Goal: Transaction & Acquisition: Purchase product/service

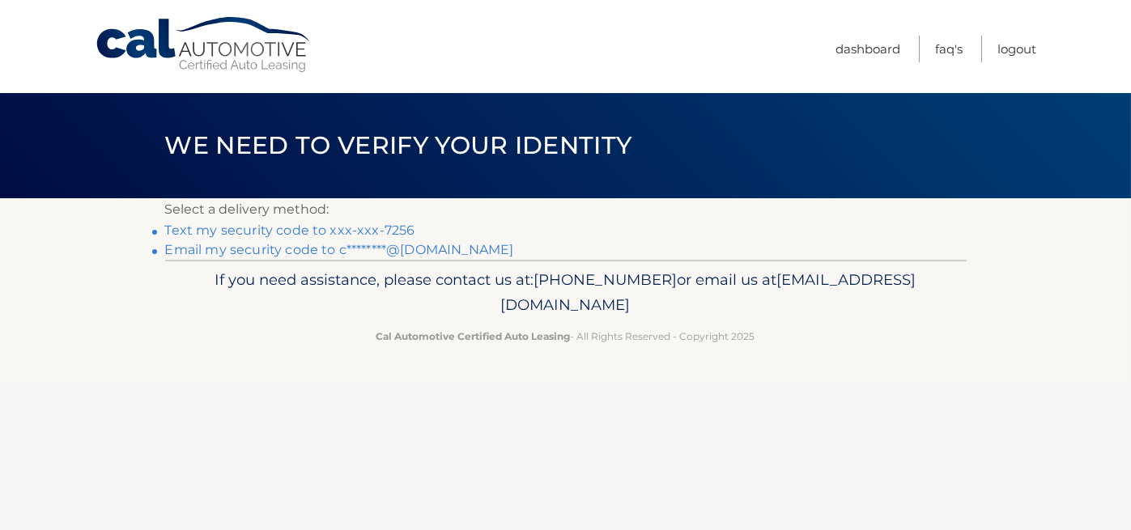
click at [299, 231] on link "Text my security code to xxx-xxx-7256" at bounding box center [290, 230] width 250 height 15
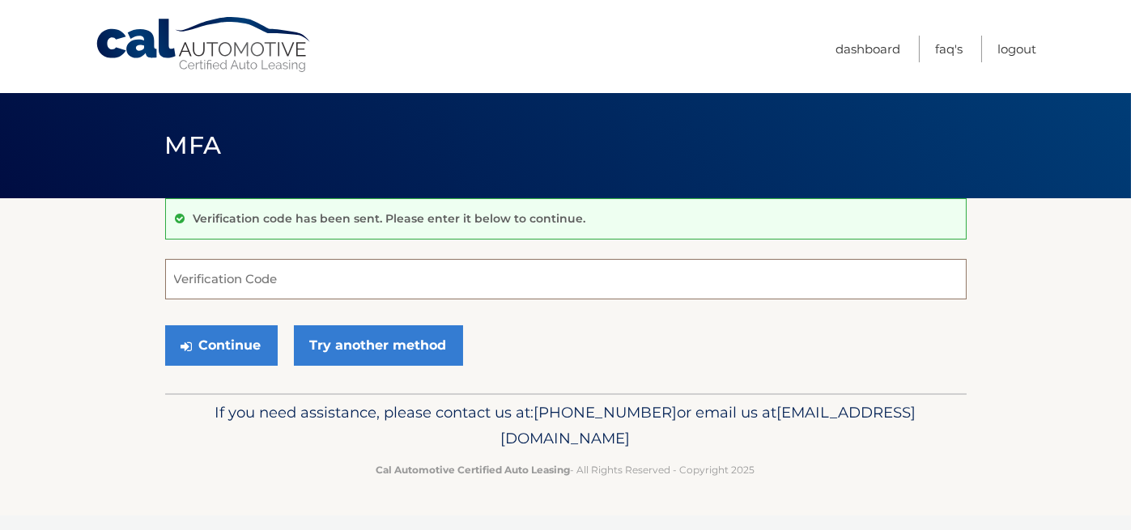
click at [270, 268] on input "Verification Code" at bounding box center [565, 279] width 801 height 40
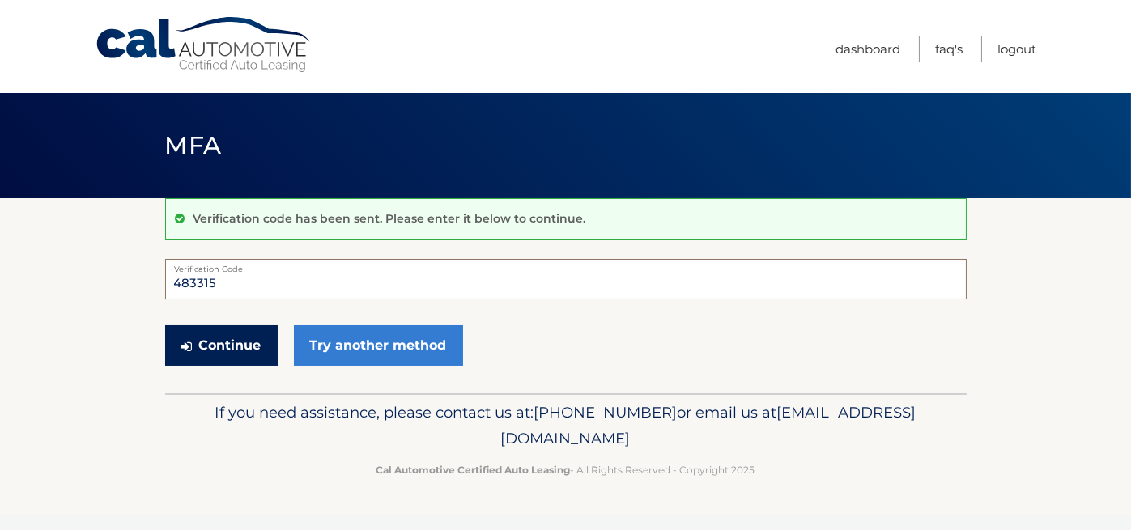
type input "483315"
click at [225, 355] on button "Continue" at bounding box center [221, 345] width 113 height 40
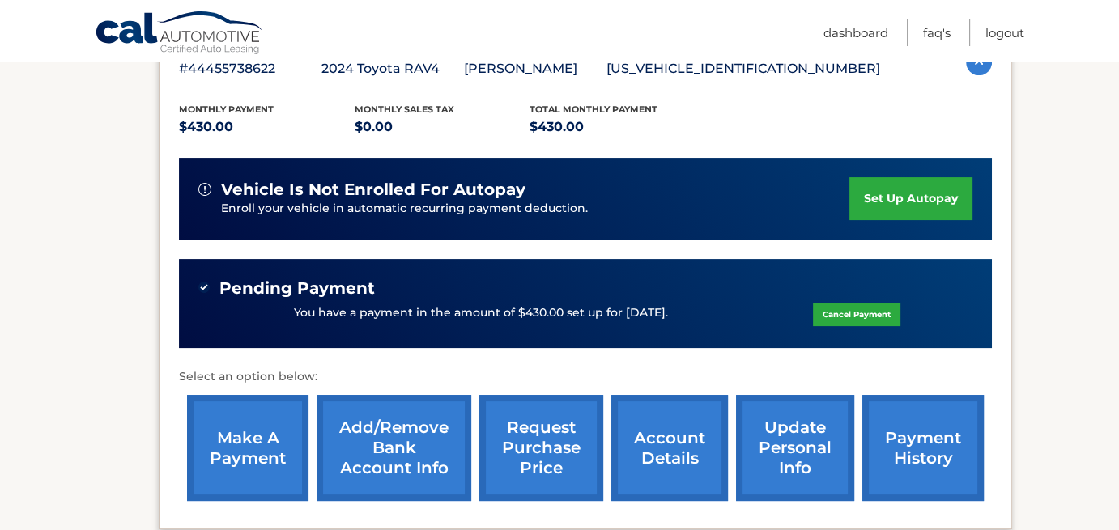
scroll to position [451, 0]
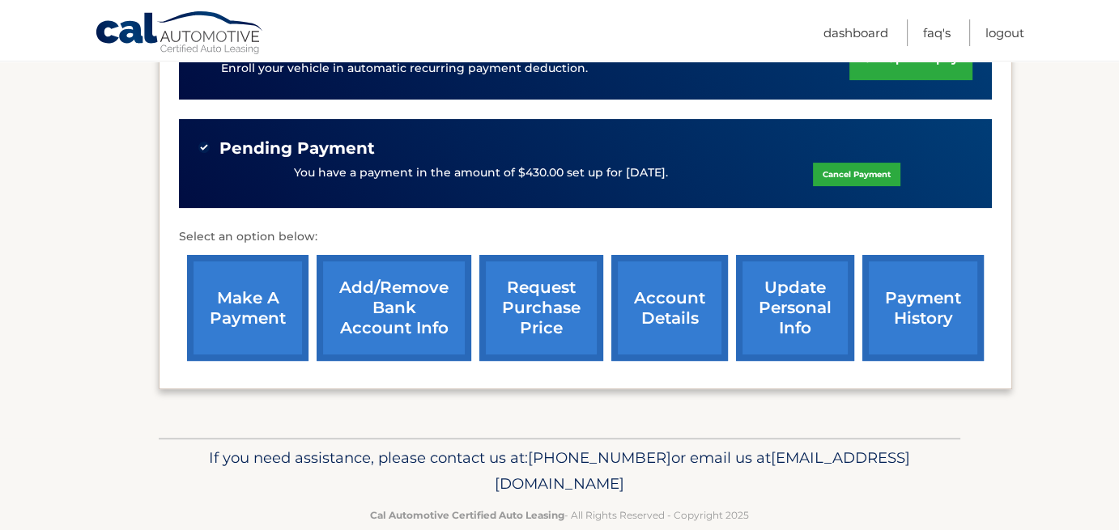
click at [241, 326] on link "make a payment" at bounding box center [247, 308] width 121 height 106
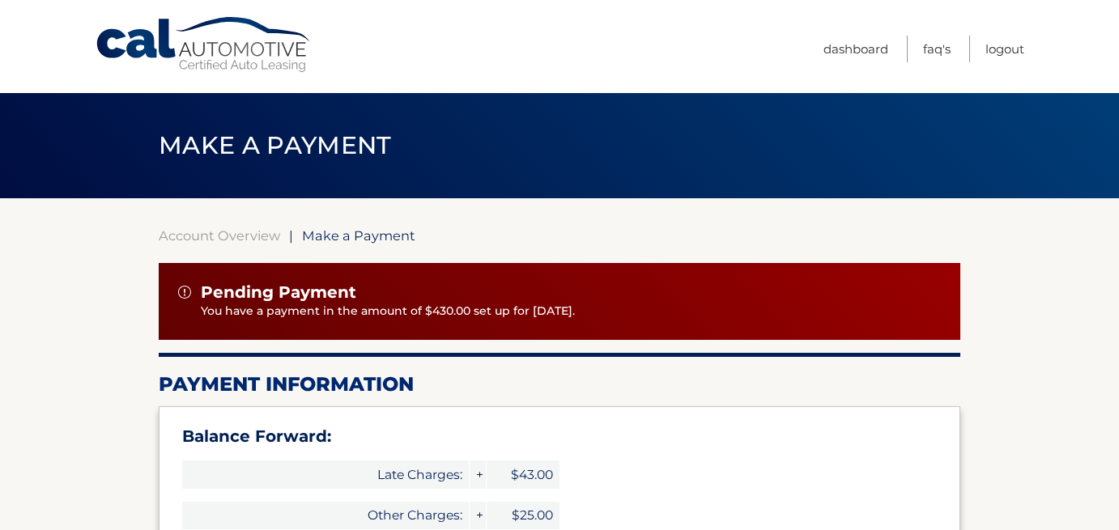
scroll to position [312, 0]
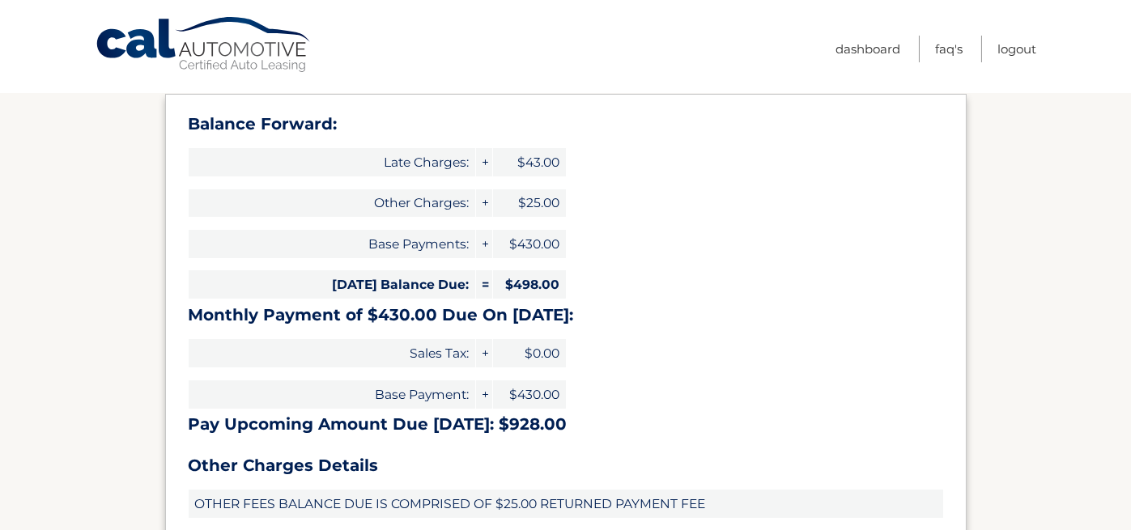
select select "ZGRlMzYyZjEtZTQ4Mi00OGU2LTljZmUtZGI3YzQ4NjkyY2U0"
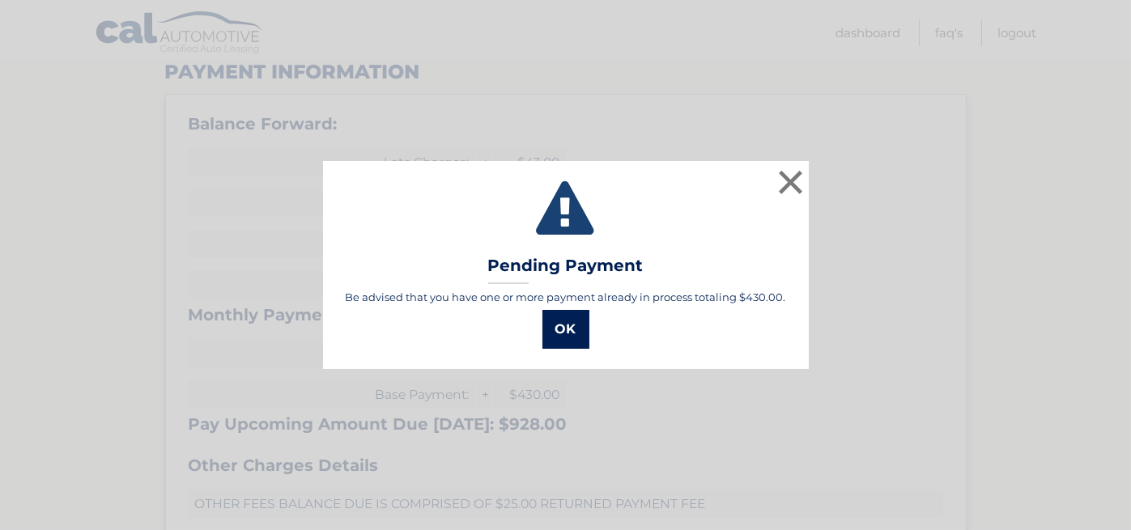
click at [572, 338] on button "OK" at bounding box center [565, 329] width 47 height 39
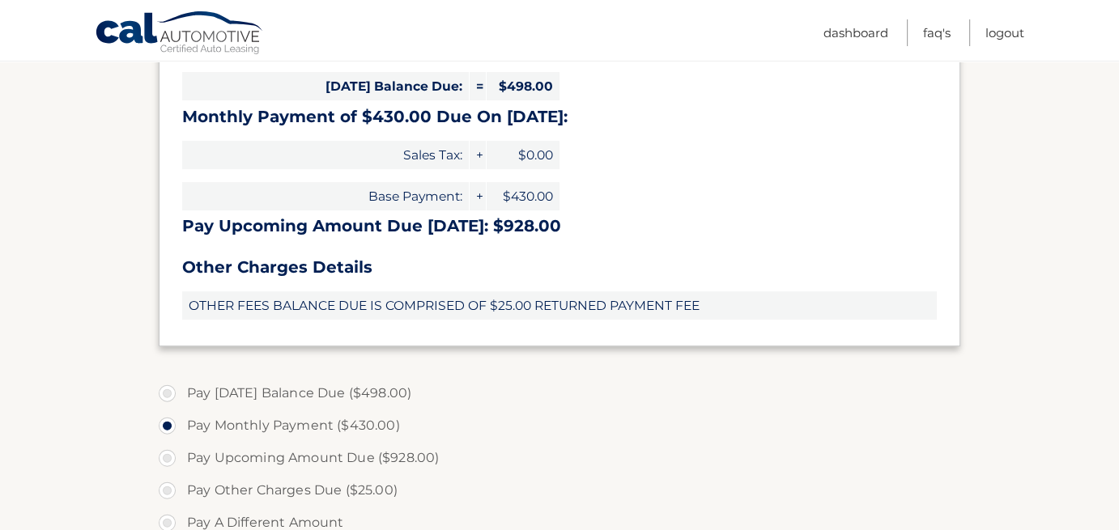
scroll to position [648, 0]
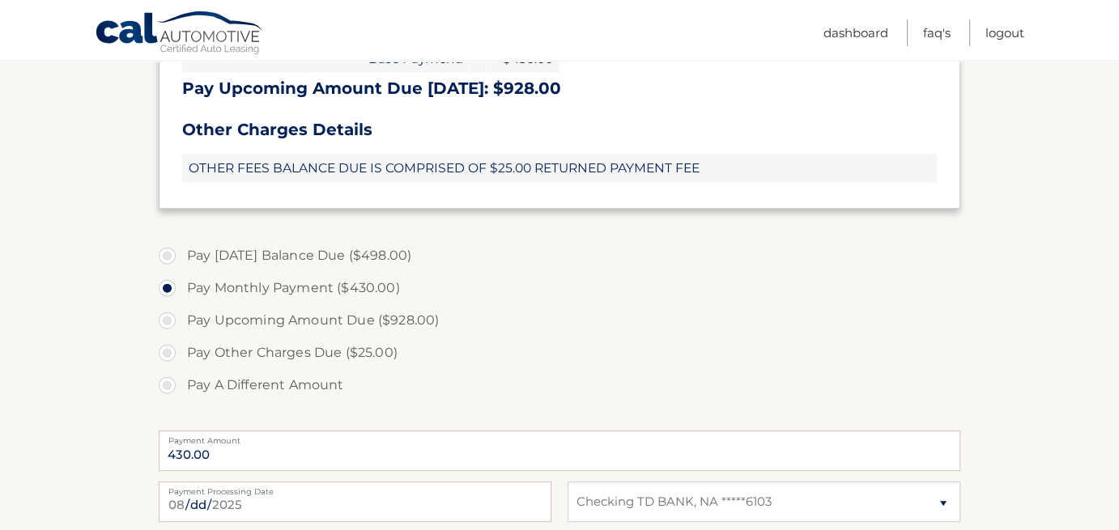
click at [170, 387] on label "Pay A Different Amount" at bounding box center [559, 385] width 801 height 32
click at [170, 387] on input "Pay A Different Amount" at bounding box center [173, 382] width 16 height 26
radio input "true"
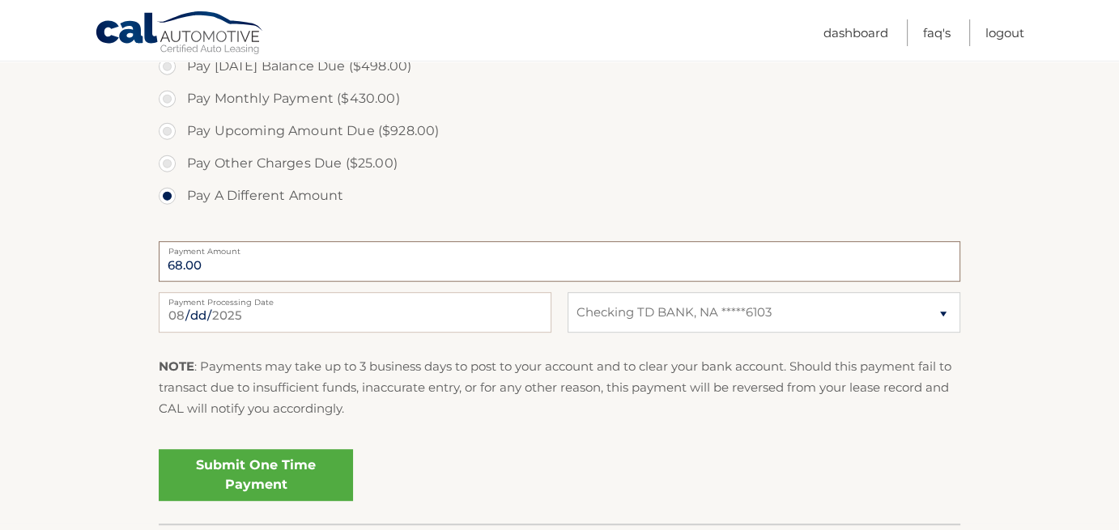
scroll to position [883, 0]
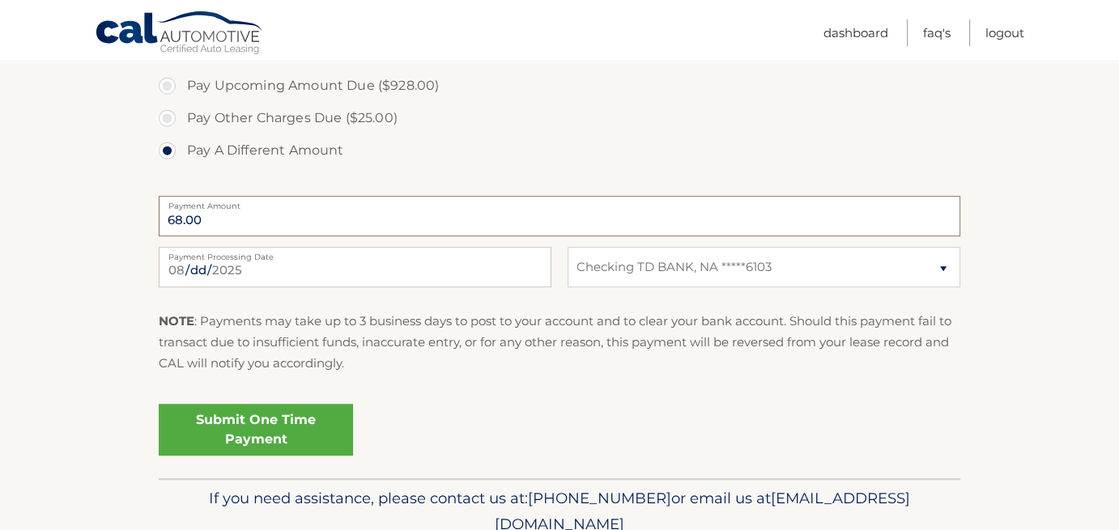
type input "68.00"
click at [509, 261] on input "2025-08-26" at bounding box center [355, 267] width 393 height 40
type input "2025-08-27"
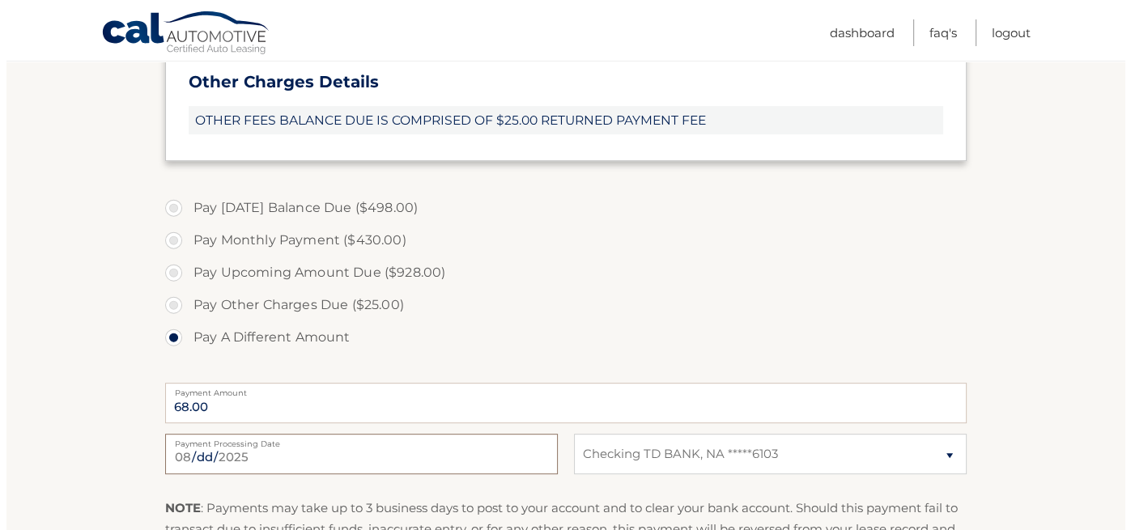
scroll to position [884, 0]
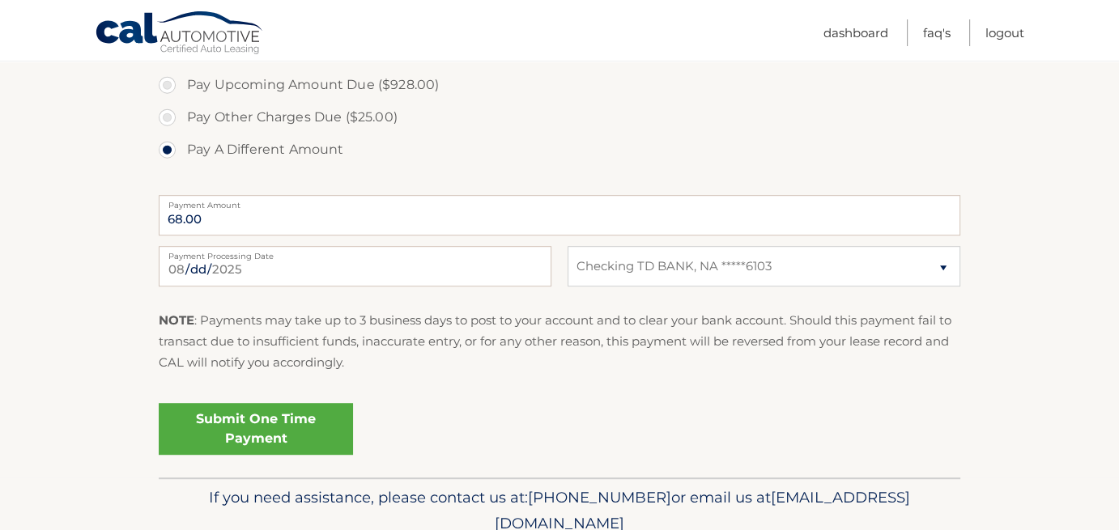
click at [282, 433] on link "Submit One Time Payment" at bounding box center [256, 429] width 194 height 52
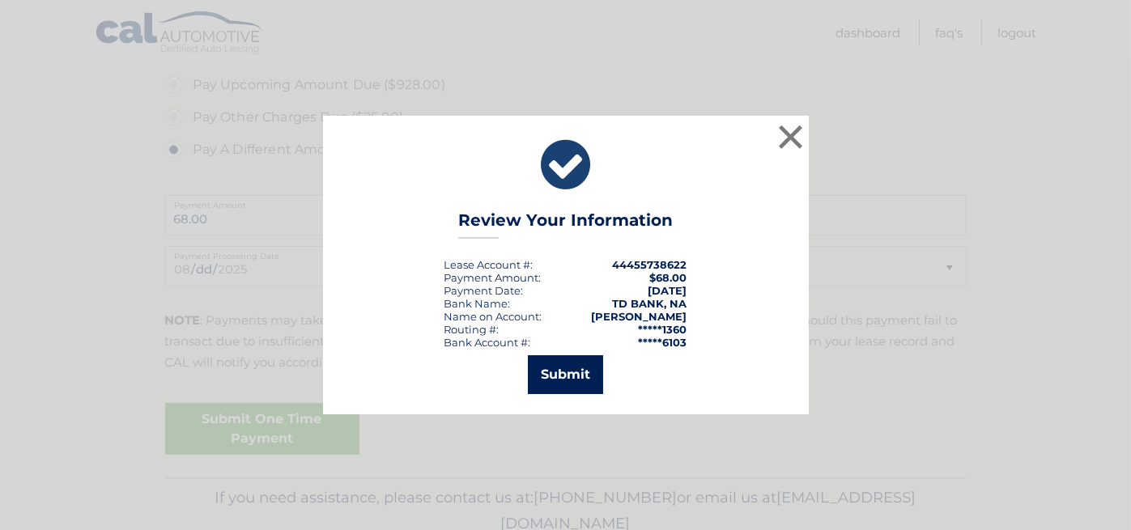
click at [549, 380] on button "Submit" at bounding box center [565, 374] width 75 height 39
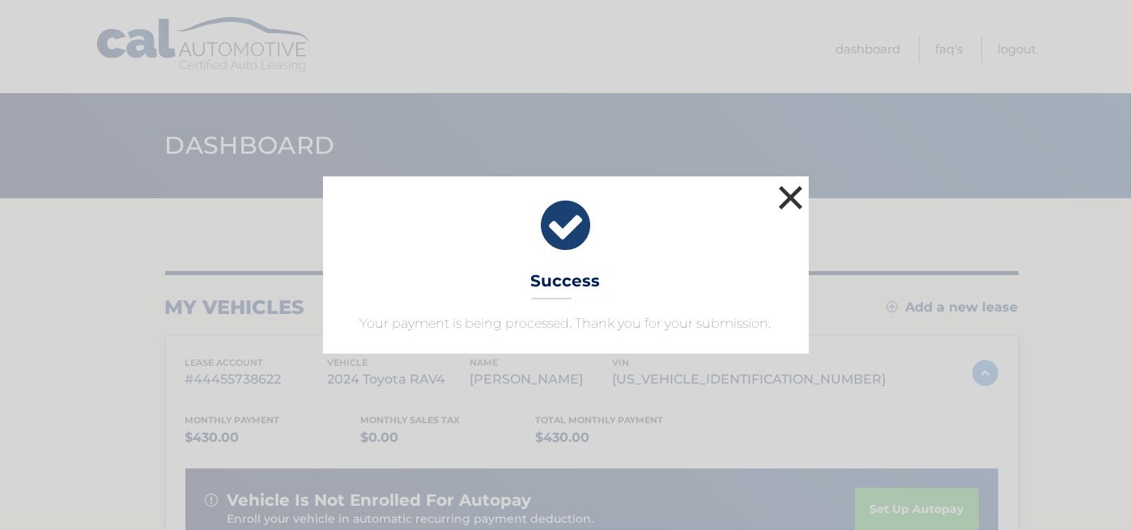
click at [794, 197] on button "×" at bounding box center [791, 197] width 32 height 32
